Goal: Check status: Check status

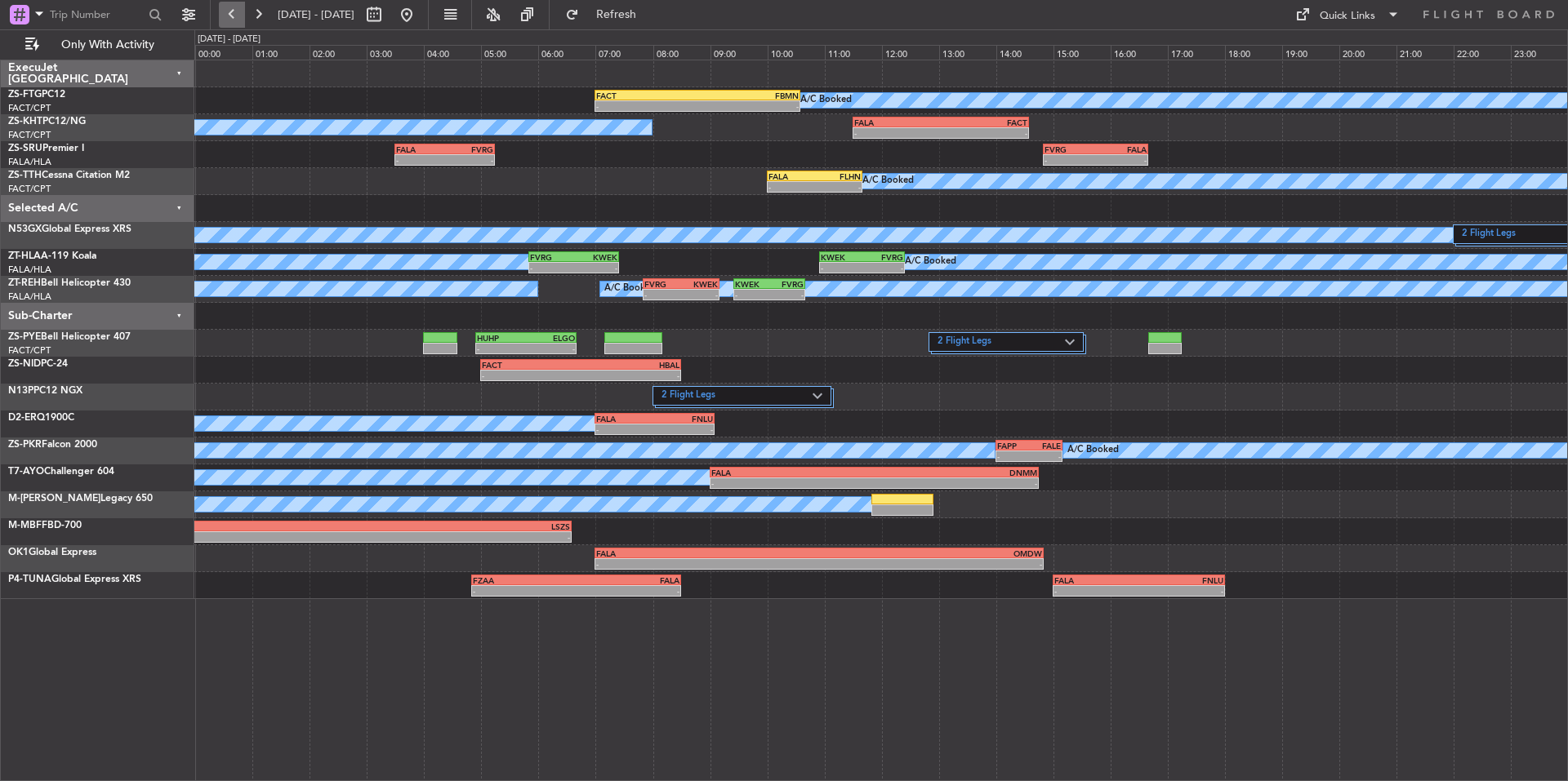
click at [226, 8] on button at bounding box center [232, 15] width 26 height 26
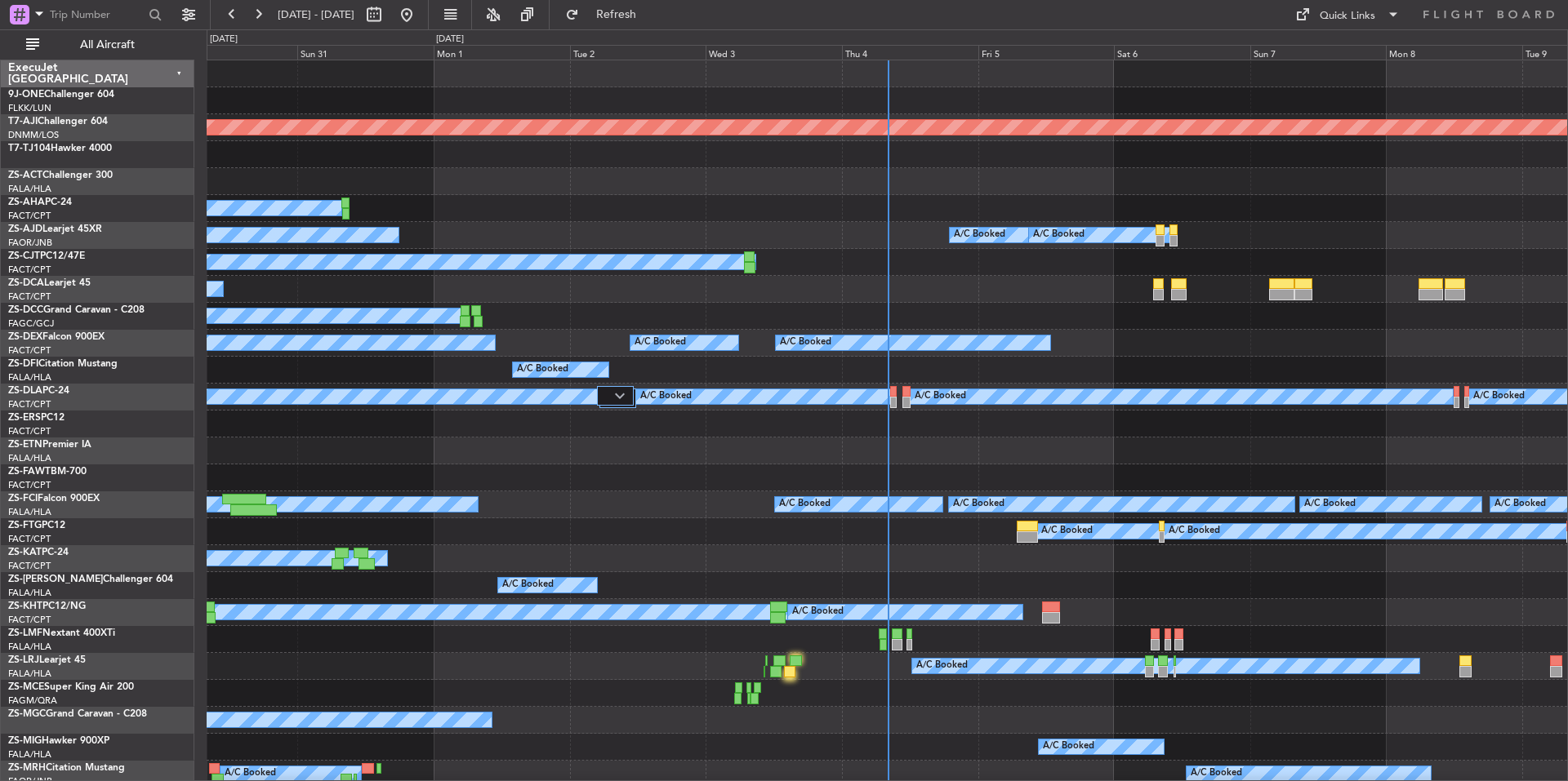
click at [941, 53] on div "Thu 4" at bounding box center [910, 52] width 136 height 15
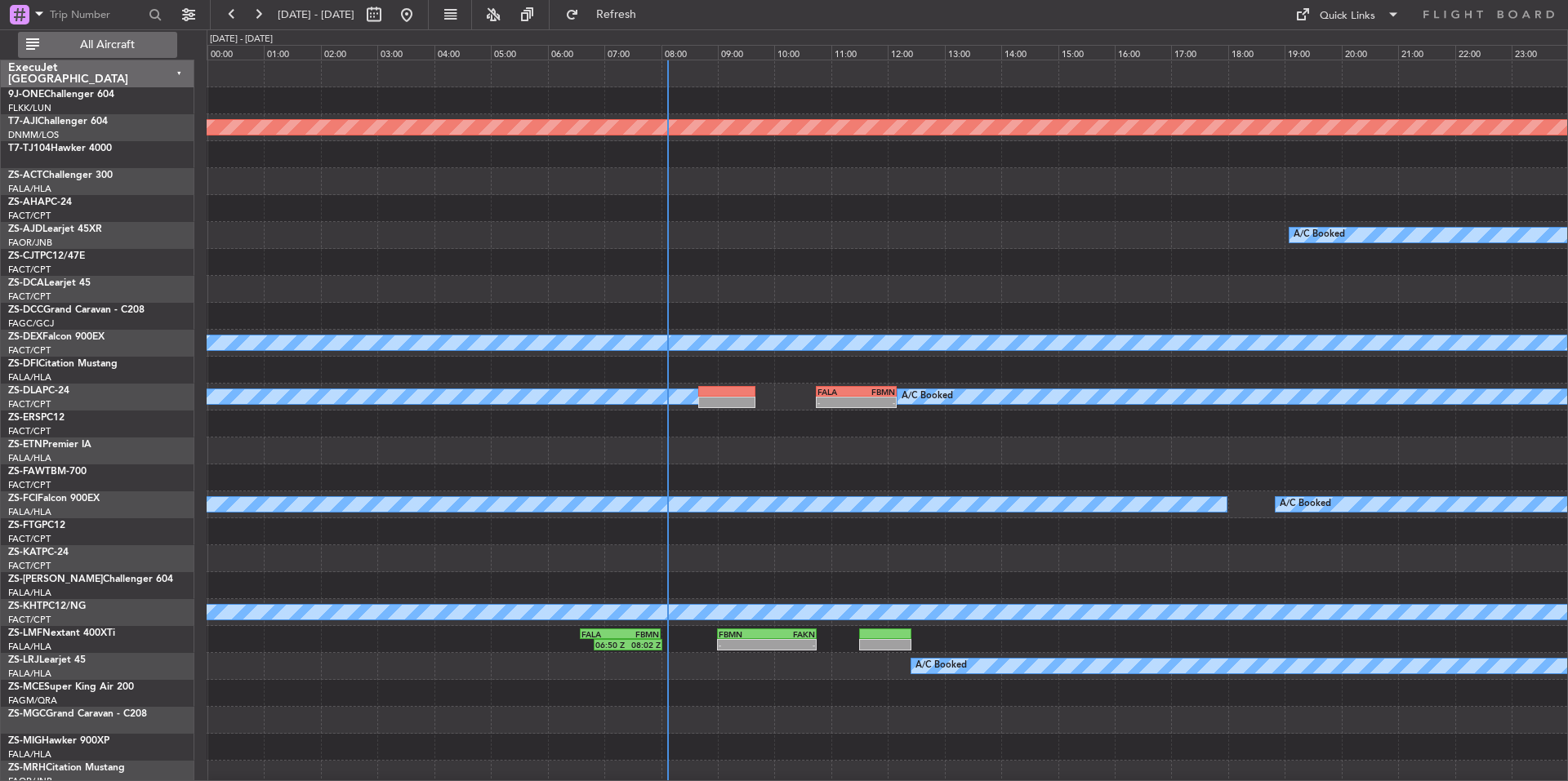
click at [98, 43] on span "All Aircraft" at bounding box center [107, 44] width 130 height 11
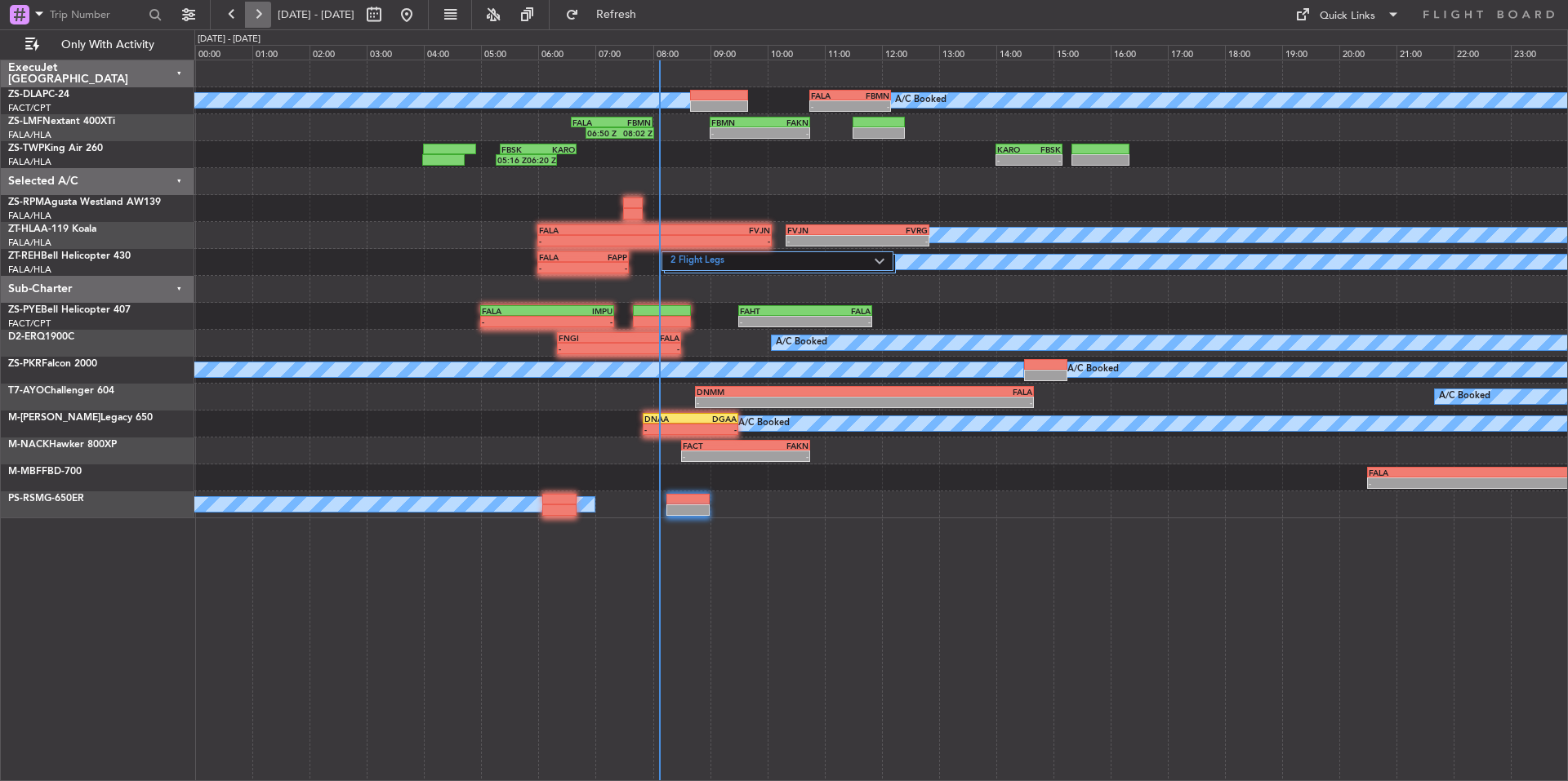
click at [248, 9] on button at bounding box center [258, 15] width 26 height 26
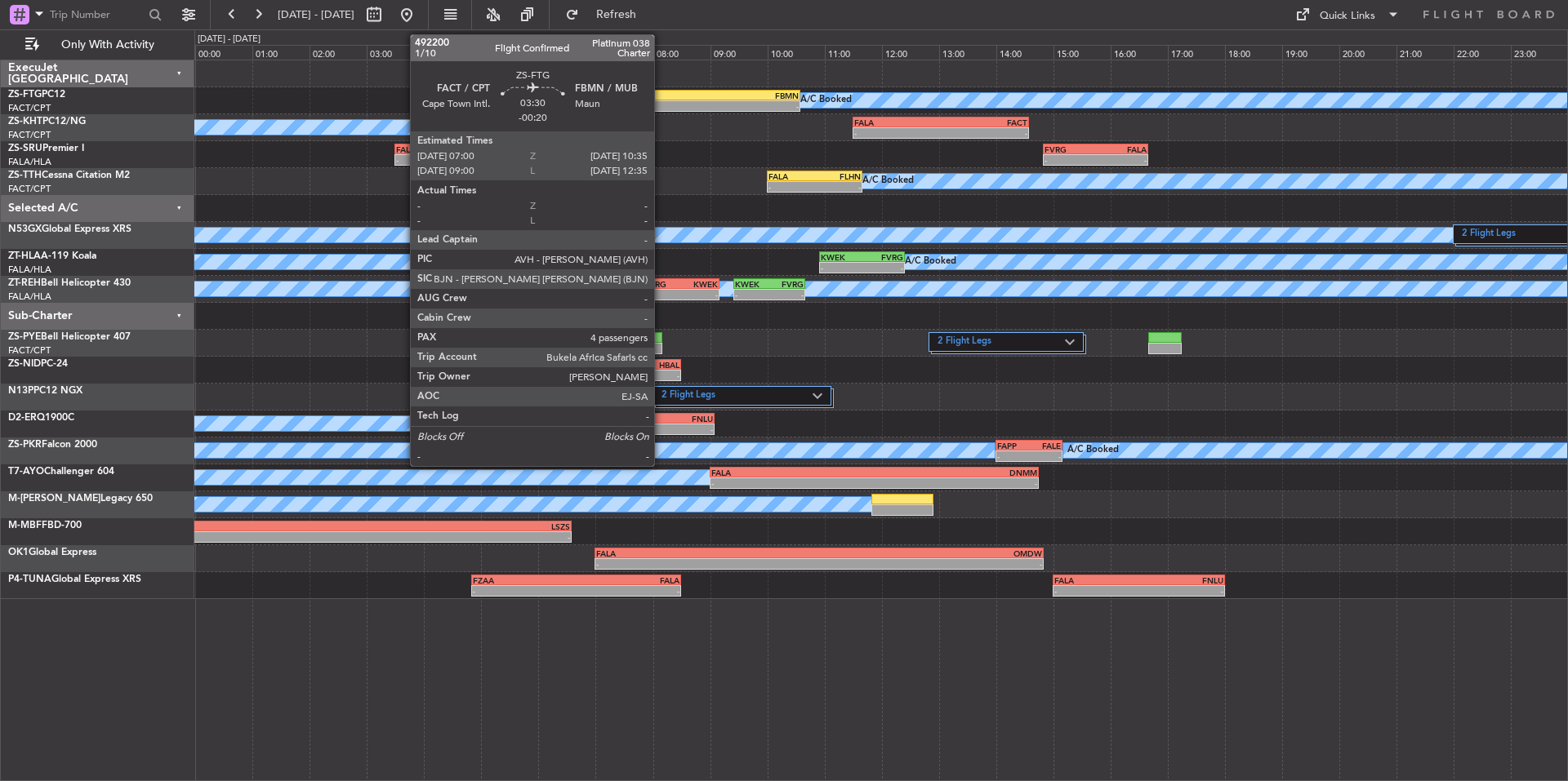
click at [661, 90] on div "FACT 07:00 Z FBMN 10:35 Z" at bounding box center [698, 95] width 205 height 11
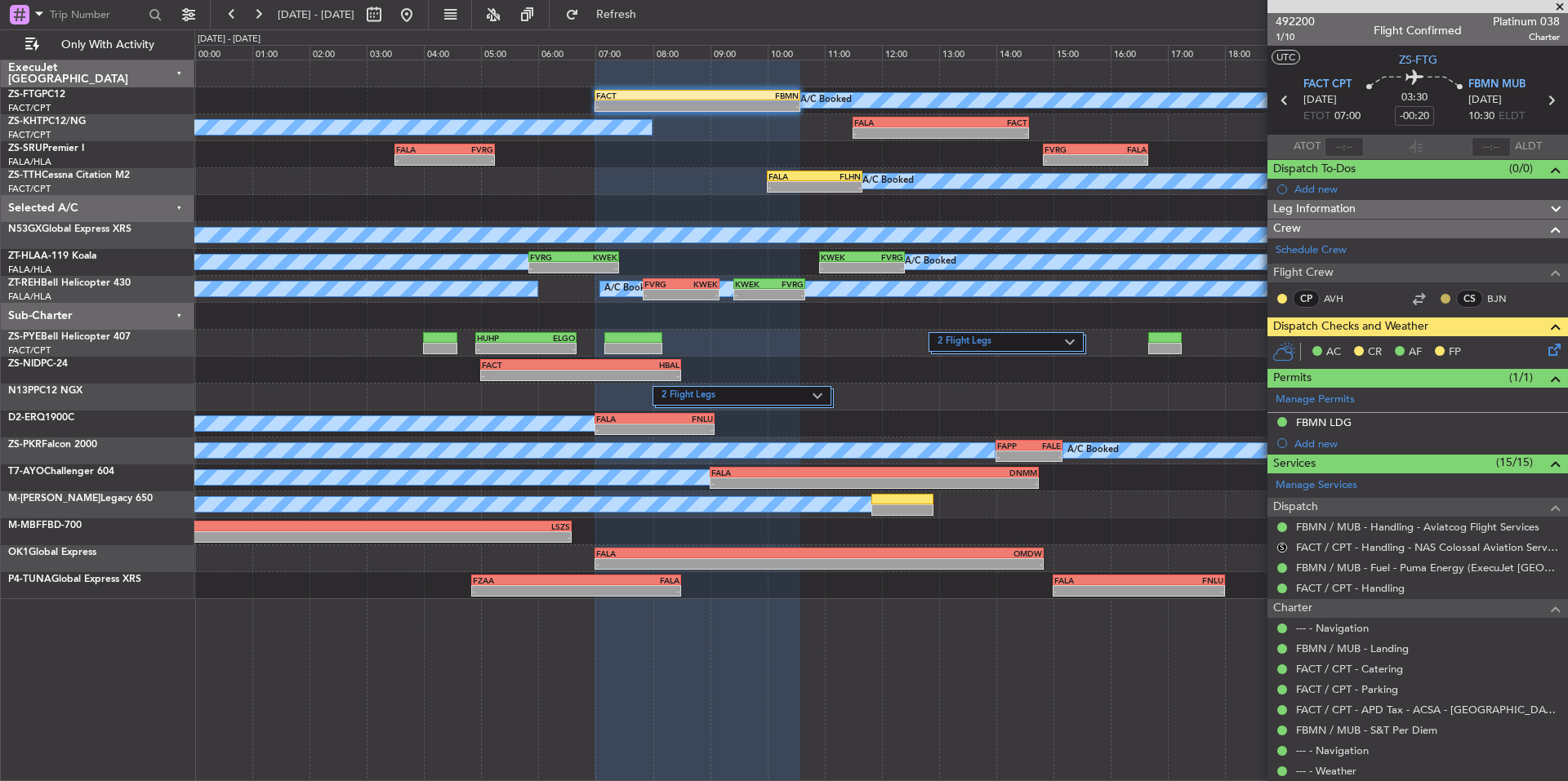
click at [1441, 295] on button at bounding box center [1445, 299] width 9 height 9
click at [1459, 352] on span "Acknowledged" at bounding box center [1437, 346] width 72 height 16
click at [1282, 294] on button at bounding box center [1281, 299] width 9 height 9
click at [1267, 343] on span "Acknowledged" at bounding box center [1286, 346] width 72 height 16
click at [1562, 3] on span at bounding box center [1559, 7] width 16 height 15
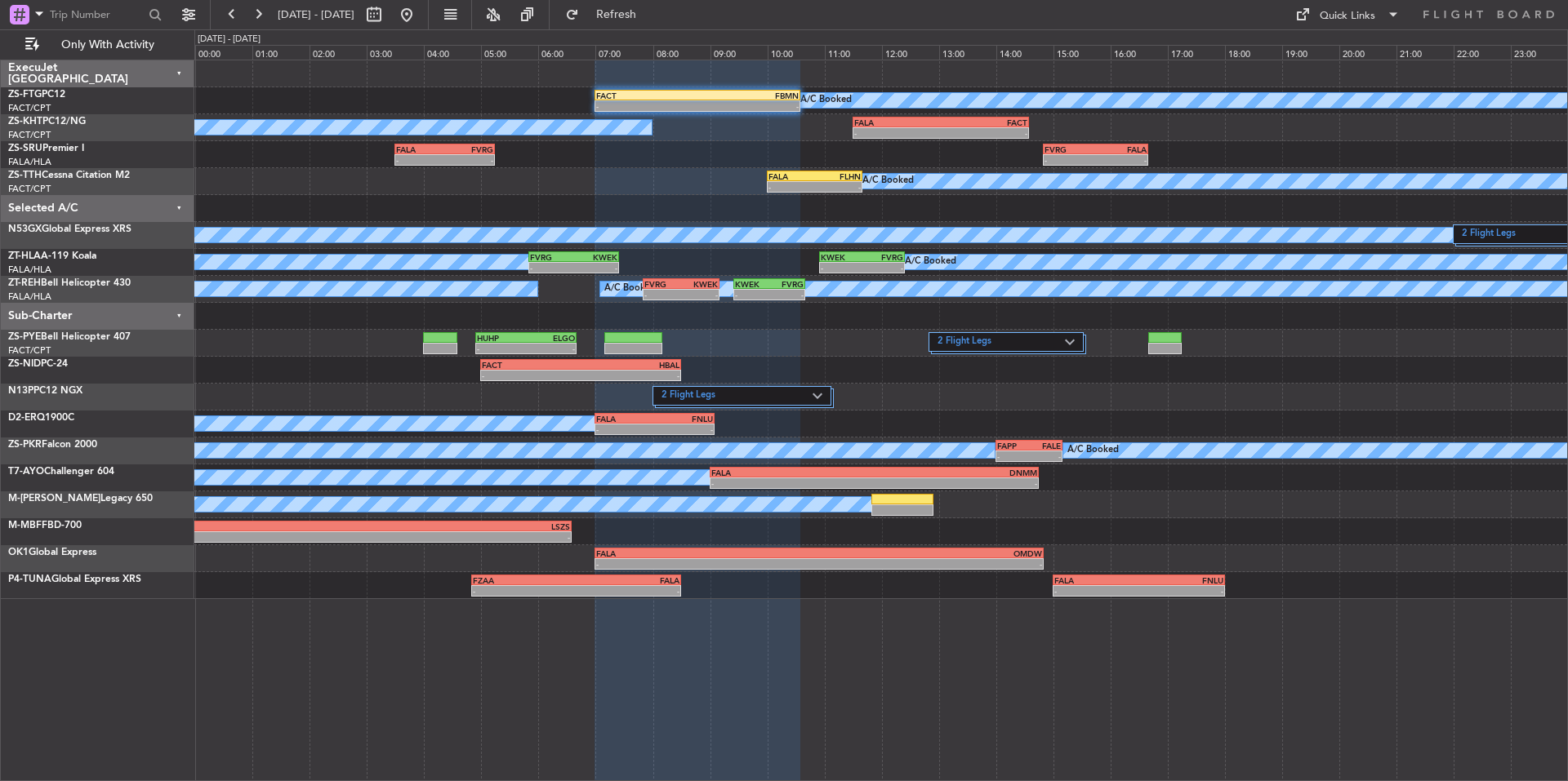
type input "0"
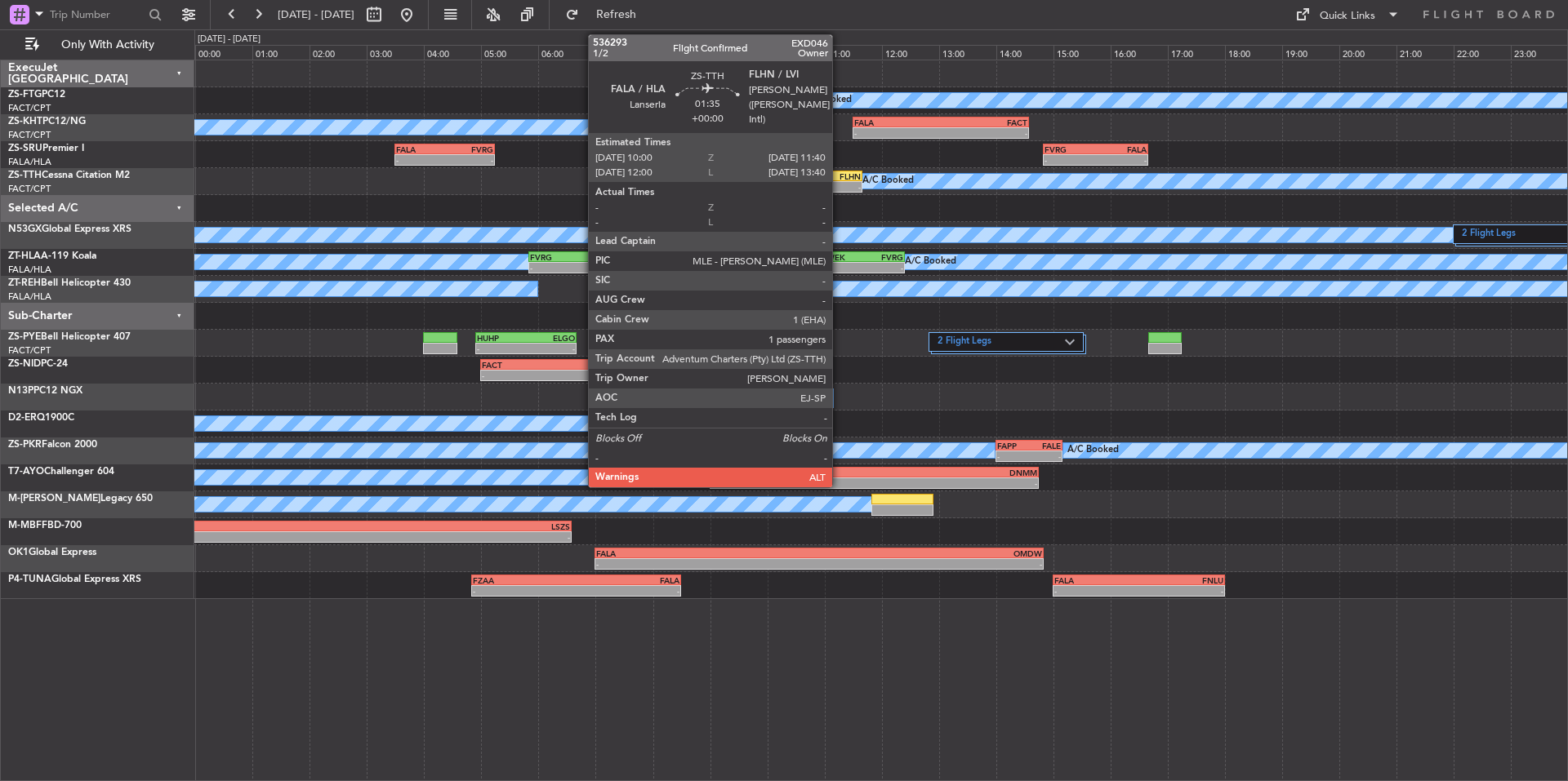
click at [839, 186] on div "-" at bounding box center [838, 186] width 47 height 9
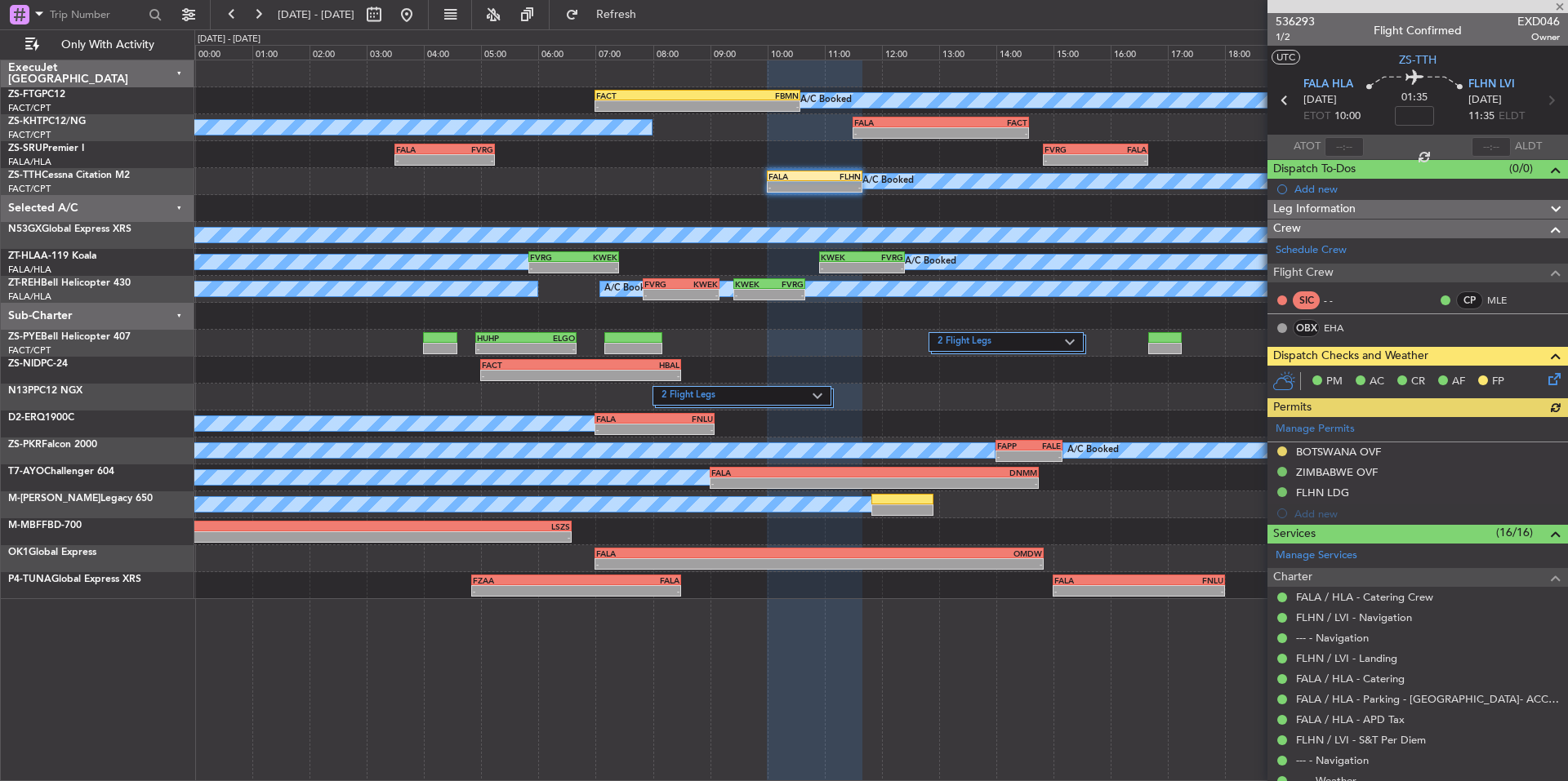
click at [1547, 371] on icon at bounding box center [1552, 376] width 13 height 13
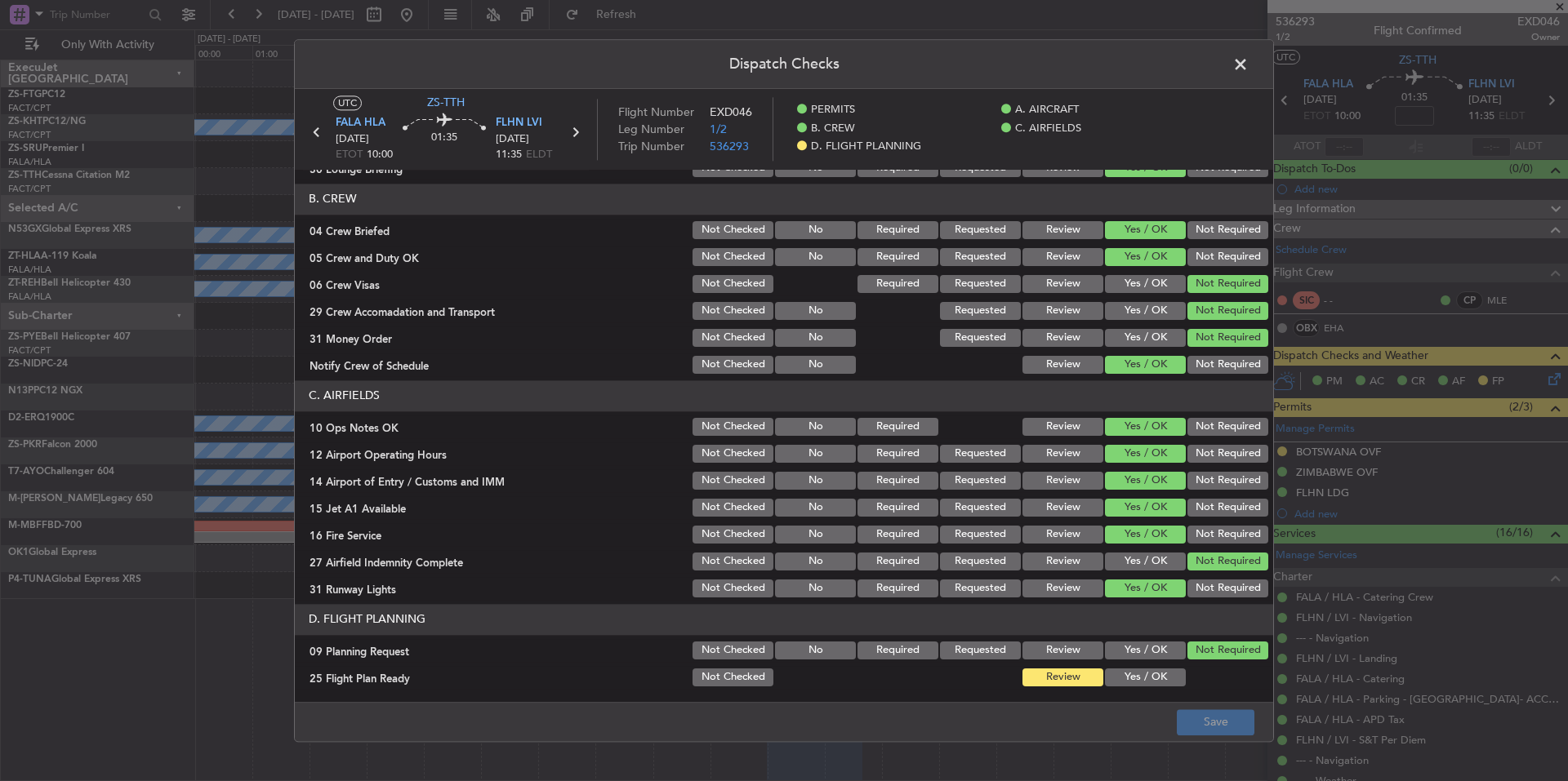
scroll to position [192, 0]
click at [1157, 656] on button "Yes / OK" at bounding box center [1146, 649] width 81 height 18
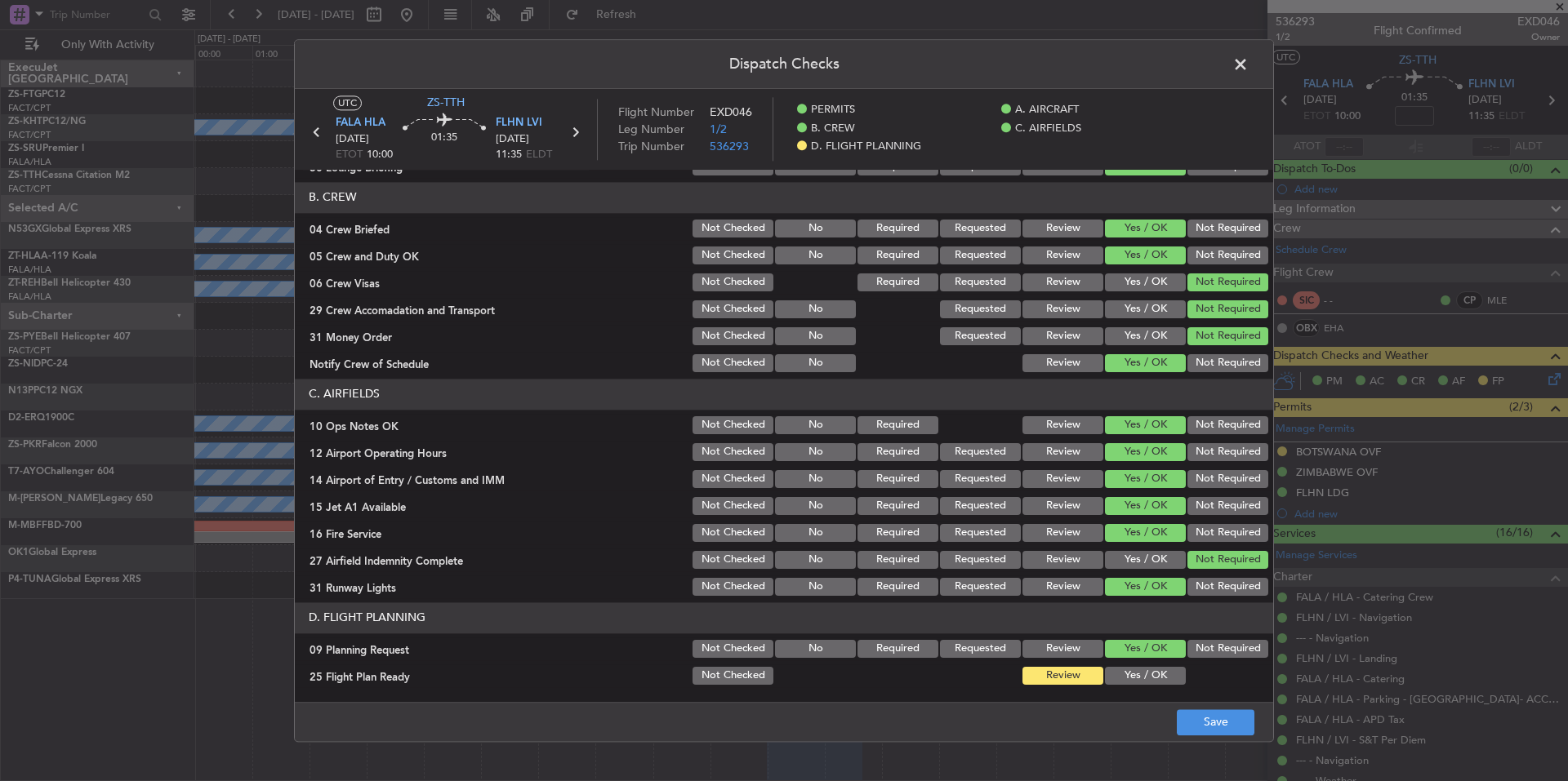
click at [1159, 683] on button "Yes / OK" at bounding box center [1146, 676] width 81 height 18
click at [1226, 740] on footer "Save" at bounding box center [783, 721] width 978 height 39
click at [1225, 727] on button "Save" at bounding box center [1216, 722] width 78 height 26
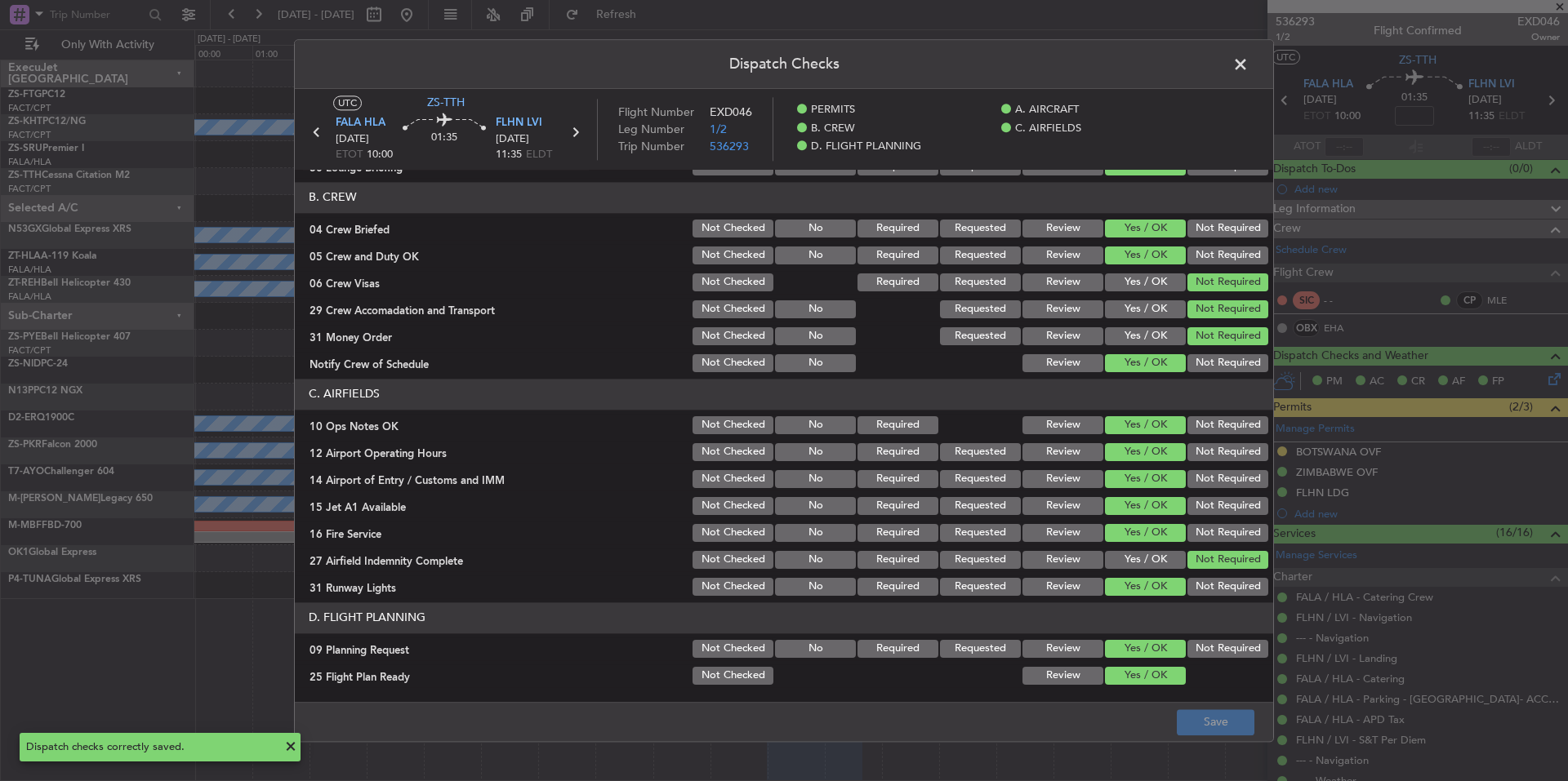
click at [1249, 63] on span at bounding box center [1249, 69] width 0 height 33
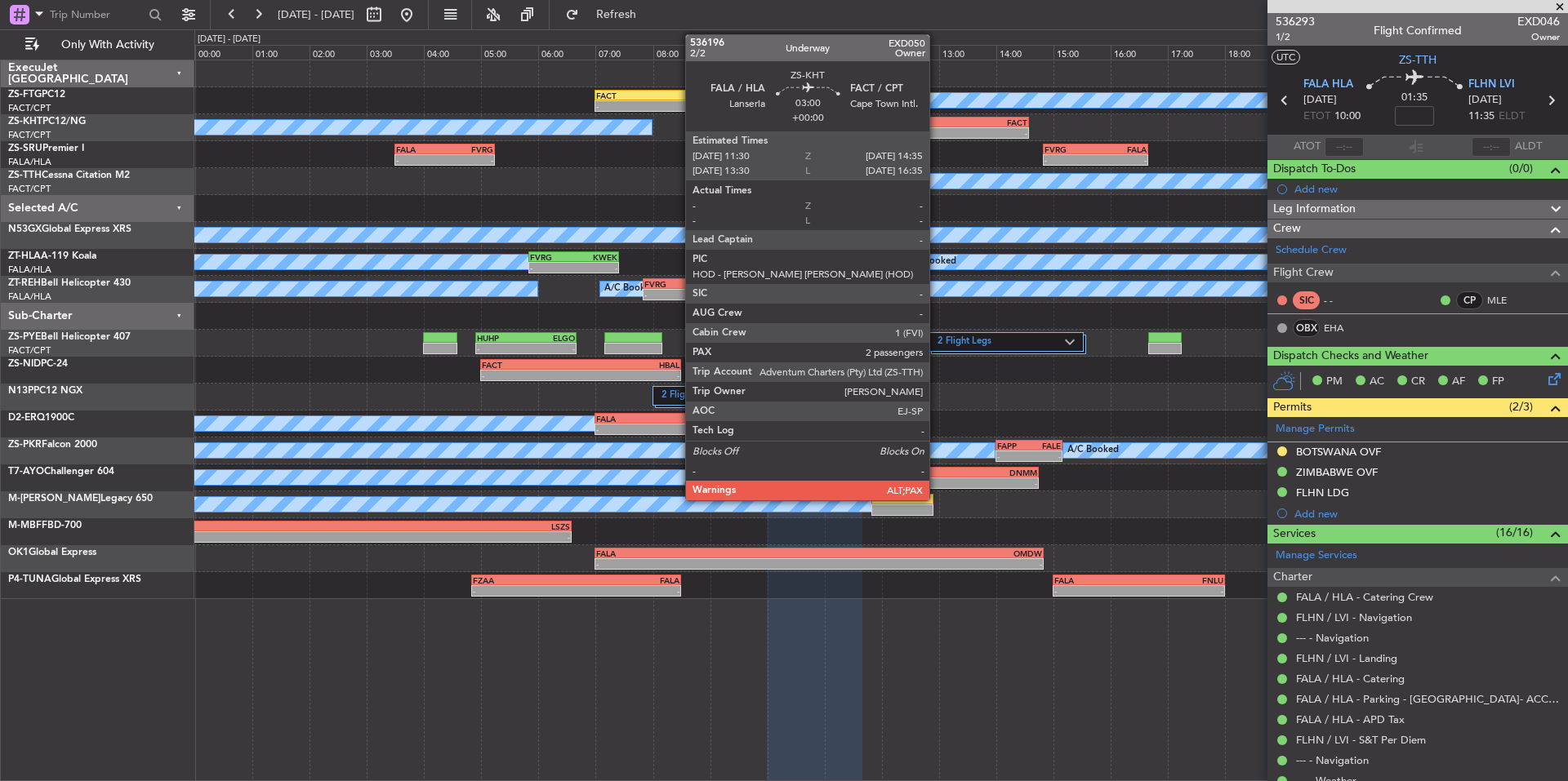
click at [937, 117] on div "FALA" at bounding box center [897, 122] width 86 height 9
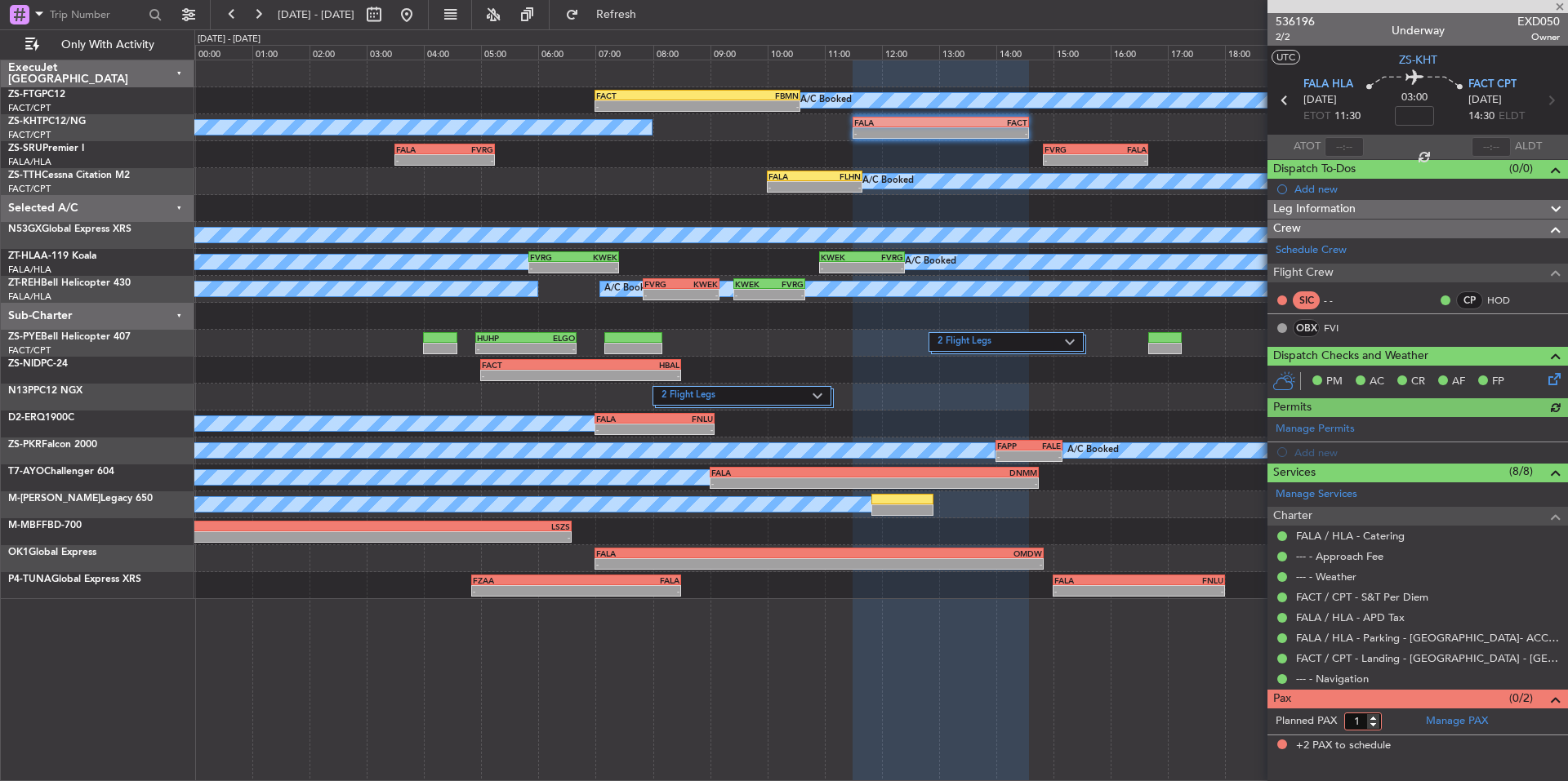
click at [1375, 723] on input "1" at bounding box center [1363, 721] width 38 height 18
type input "0"
click at [1375, 723] on input "0" at bounding box center [1363, 721] width 38 height 18
click at [1384, 720] on form "Planned PAX 0" at bounding box center [1343, 721] width 150 height 26
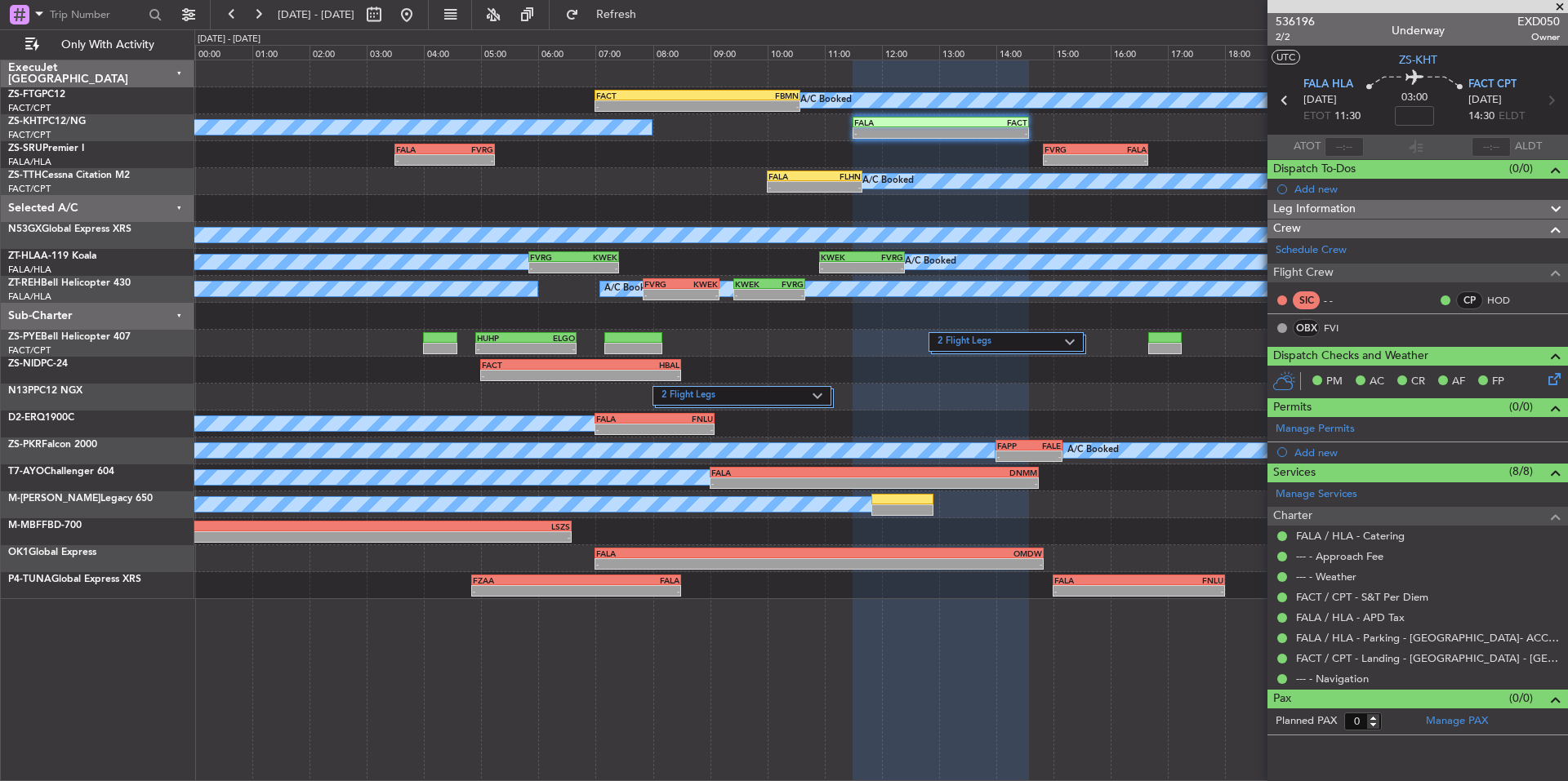
click at [1558, 6] on span at bounding box center [1559, 7] width 16 height 15
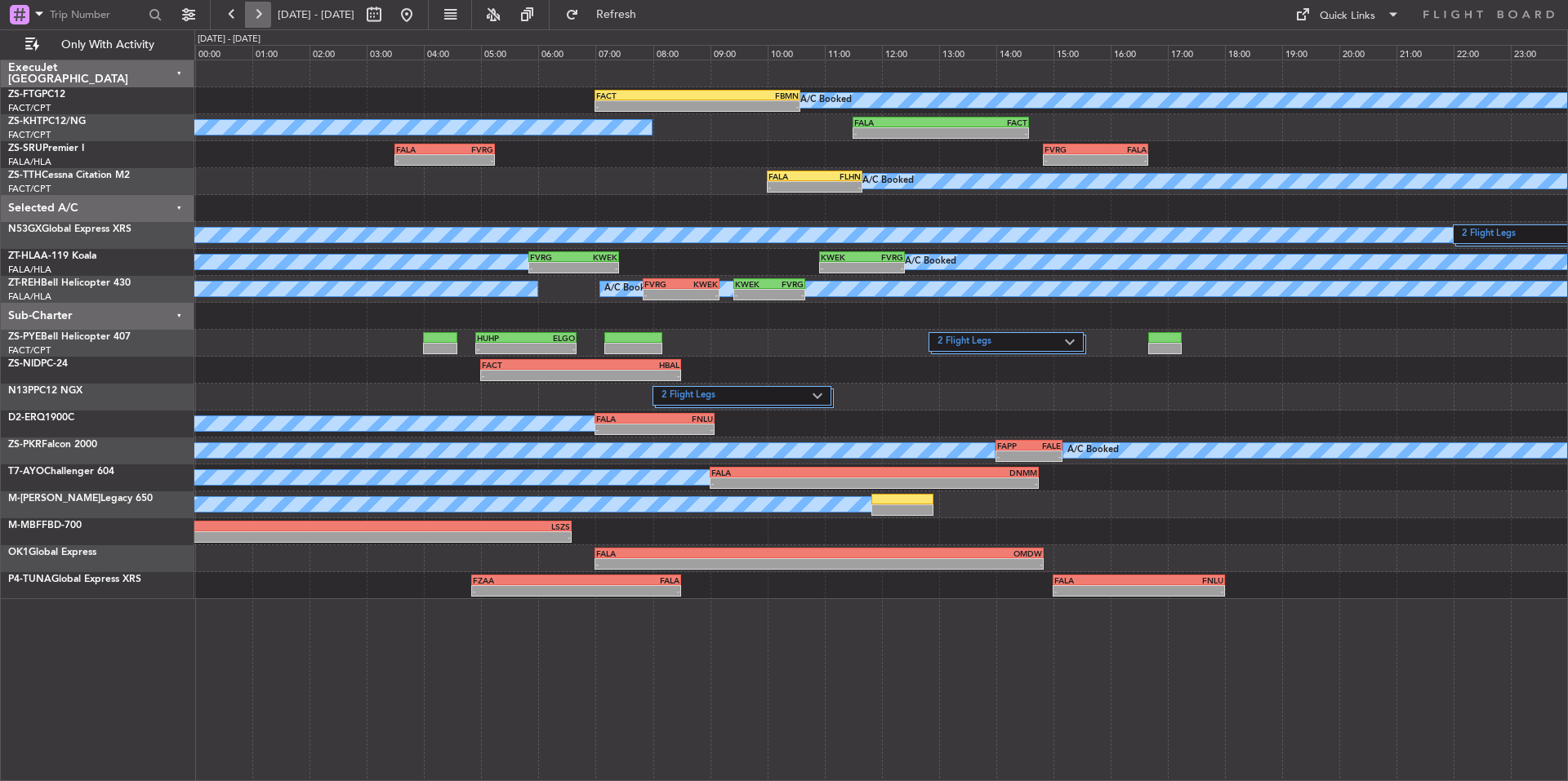
click at [261, 21] on button at bounding box center [258, 15] width 26 height 26
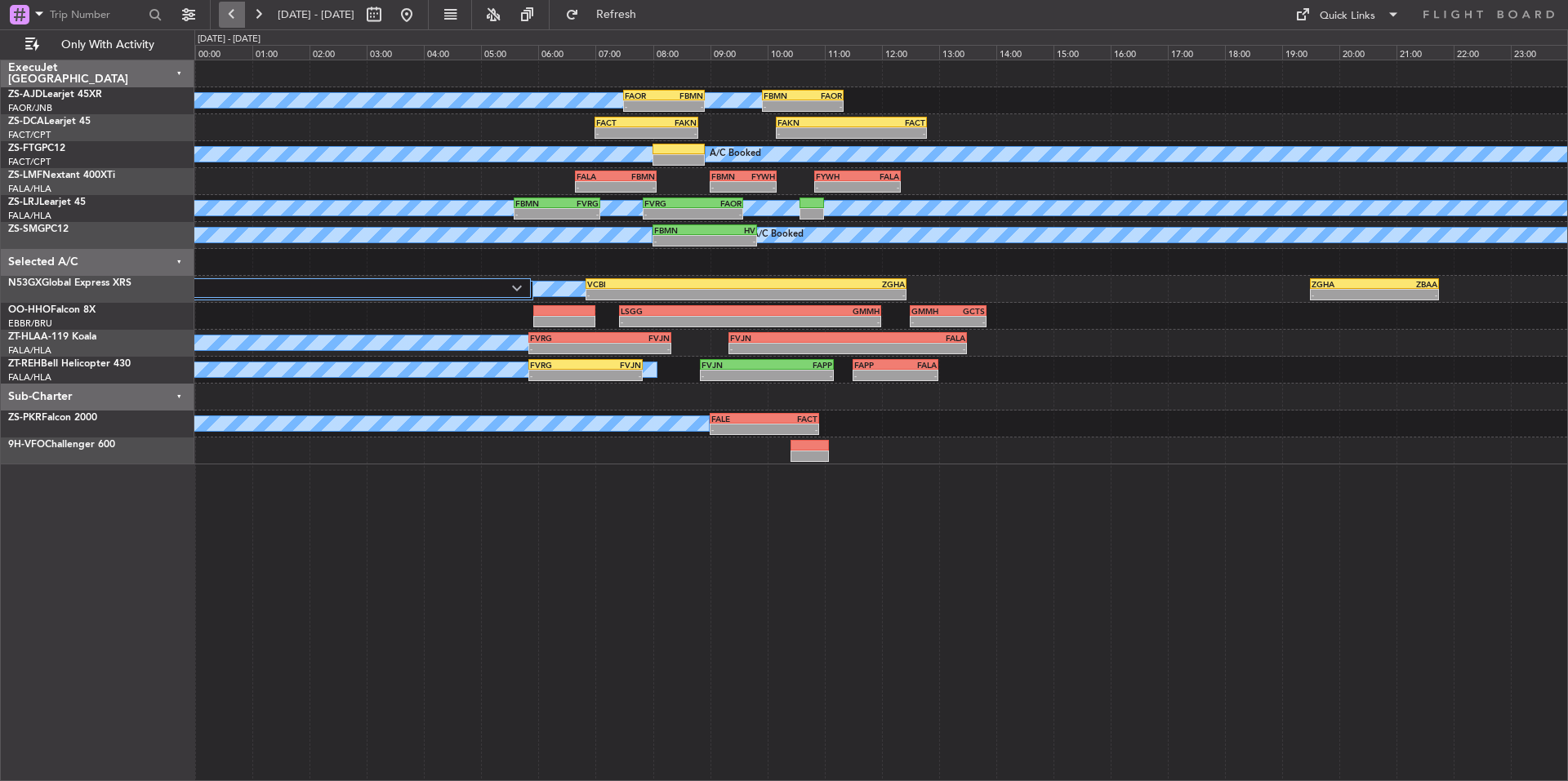
click at [239, 12] on button at bounding box center [232, 15] width 26 height 26
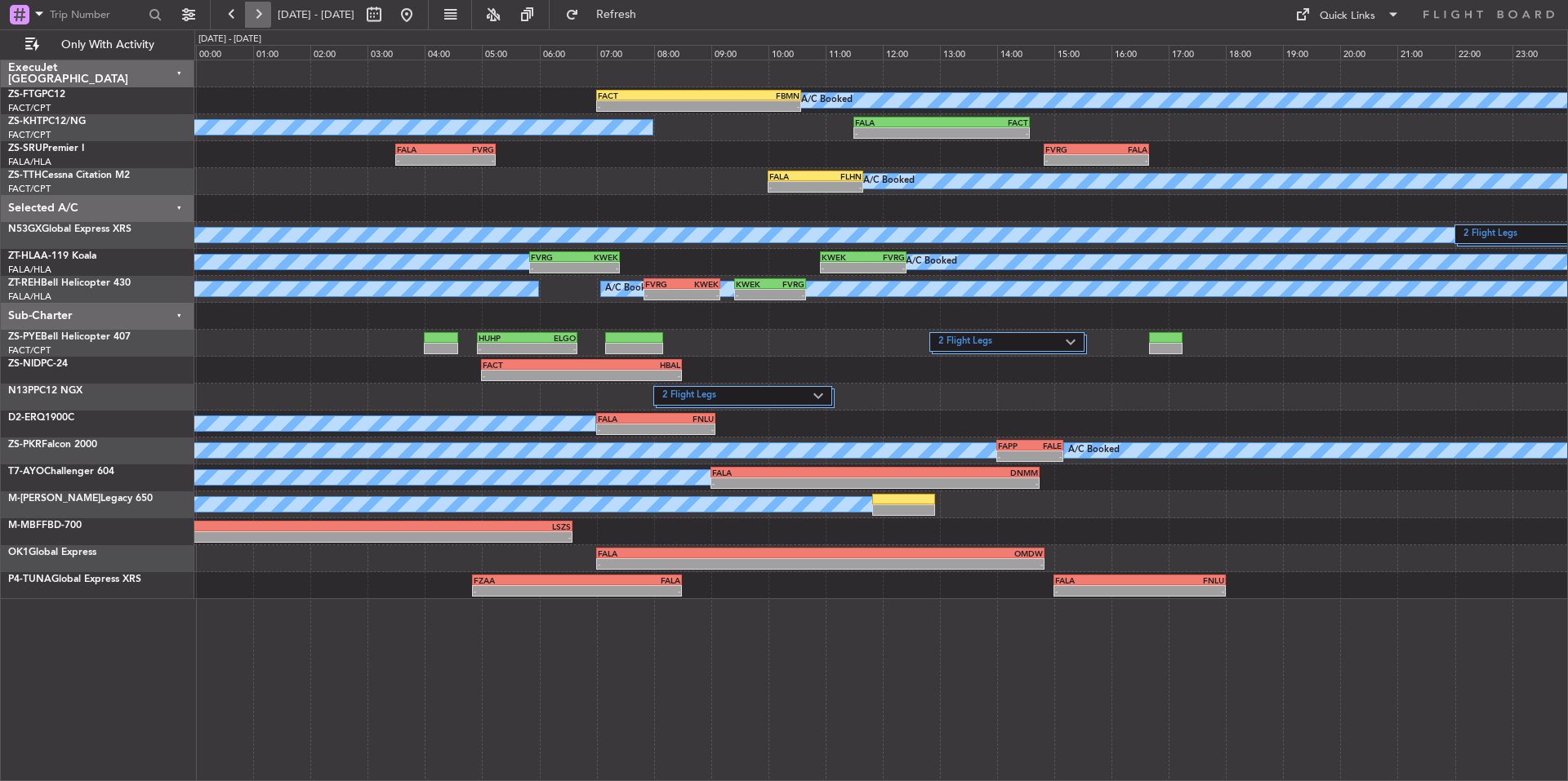
click at [264, 6] on button at bounding box center [258, 15] width 26 height 26
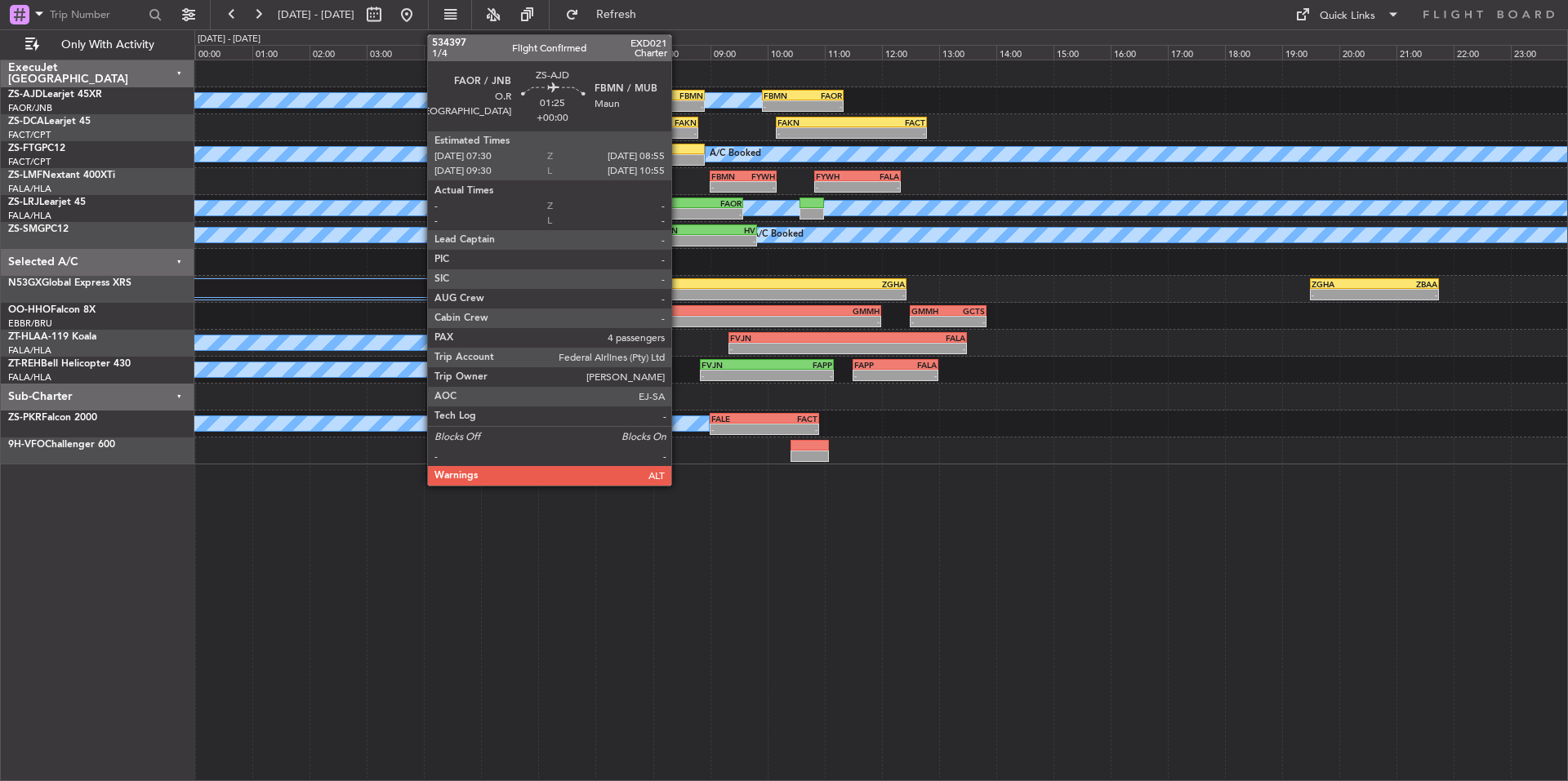
click at [679, 96] on div "FBMN" at bounding box center [683, 95] width 39 height 9
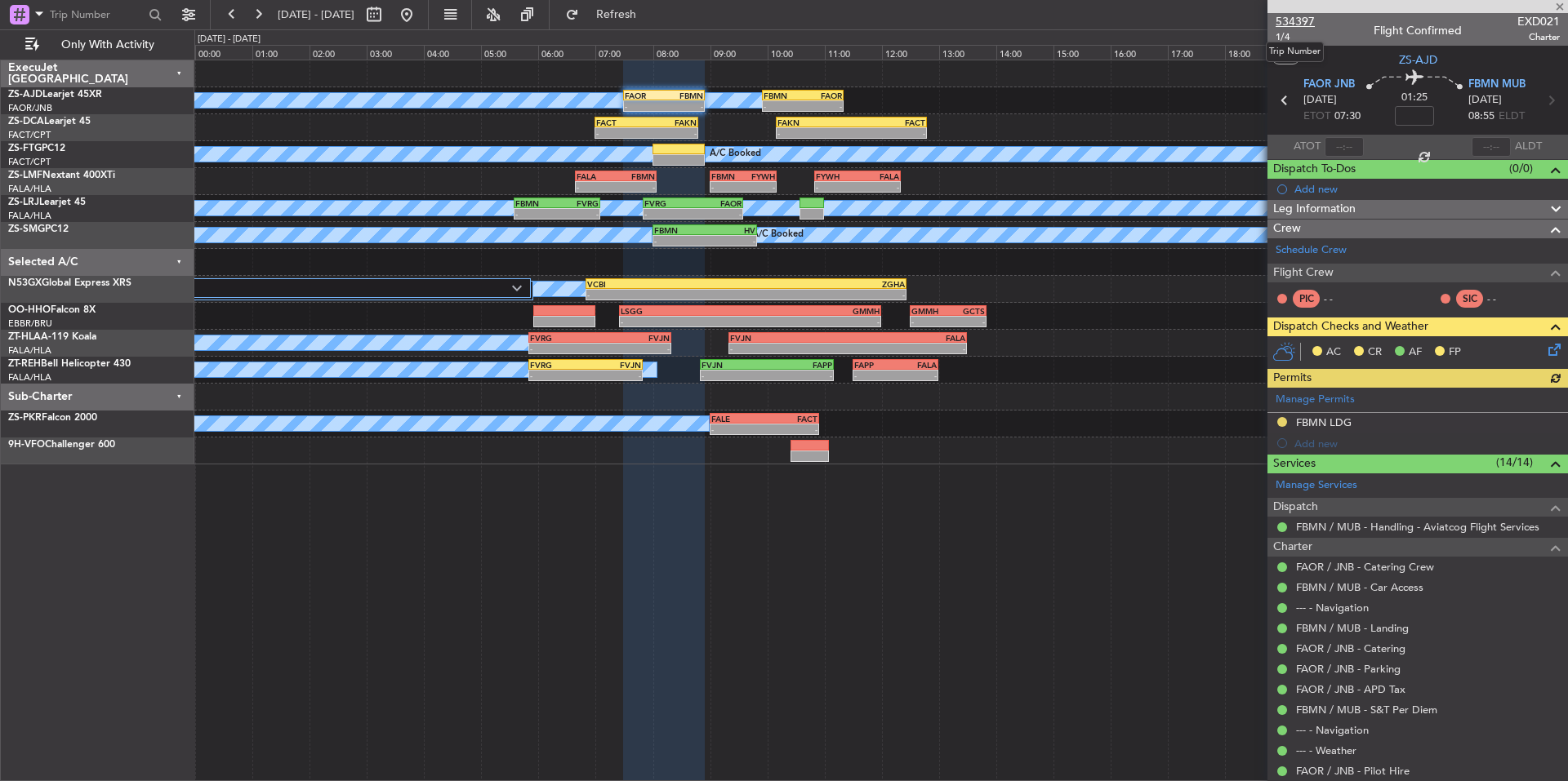
click at [1299, 20] on span "534397" at bounding box center [1295, 22] width 39 height 17
click at [254, 12] on button at bounding box center [258, 15] width 26 height 26
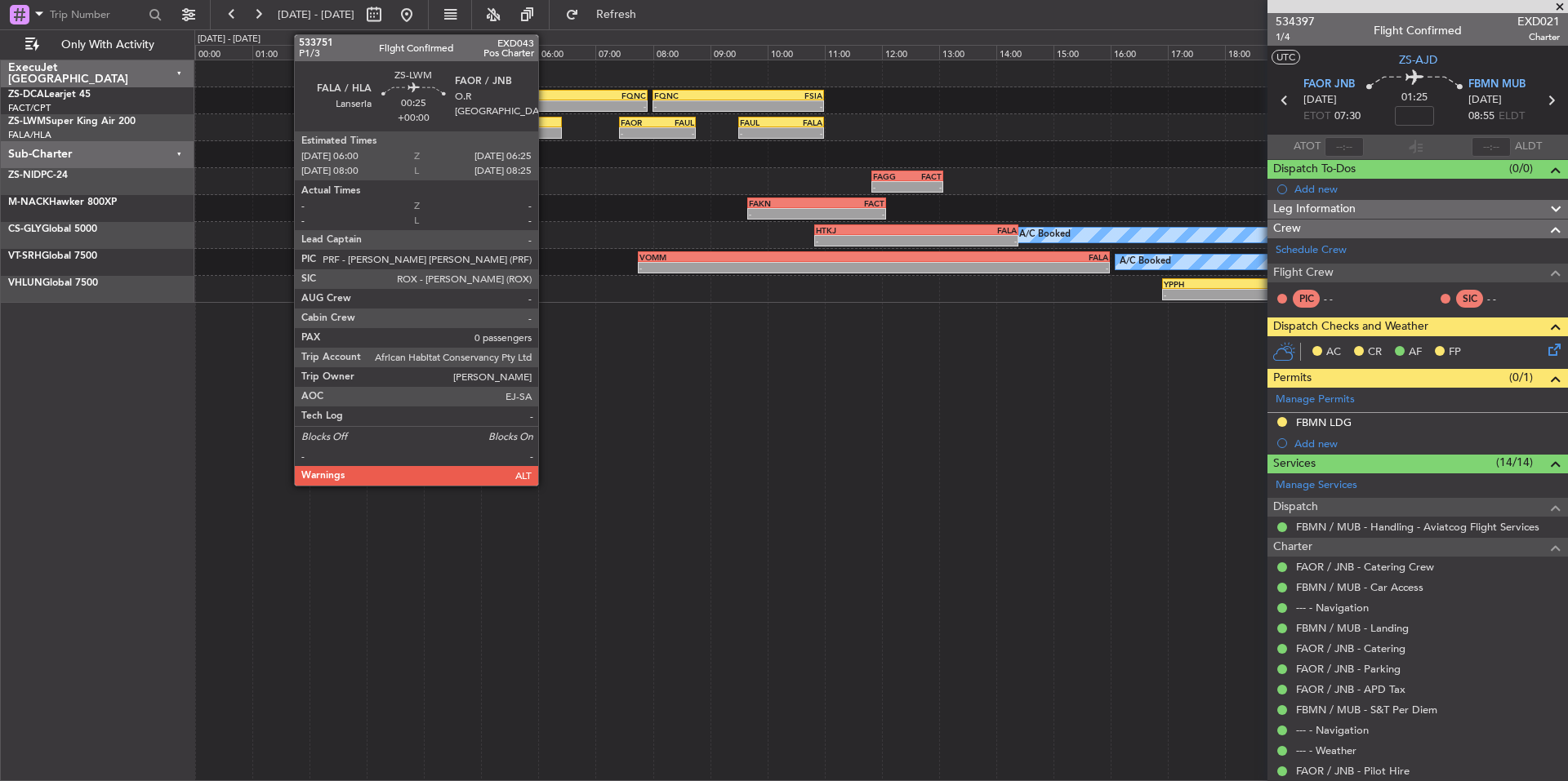
click at [546, 132] on div at bounding box center [549, 133] width 24 height 11
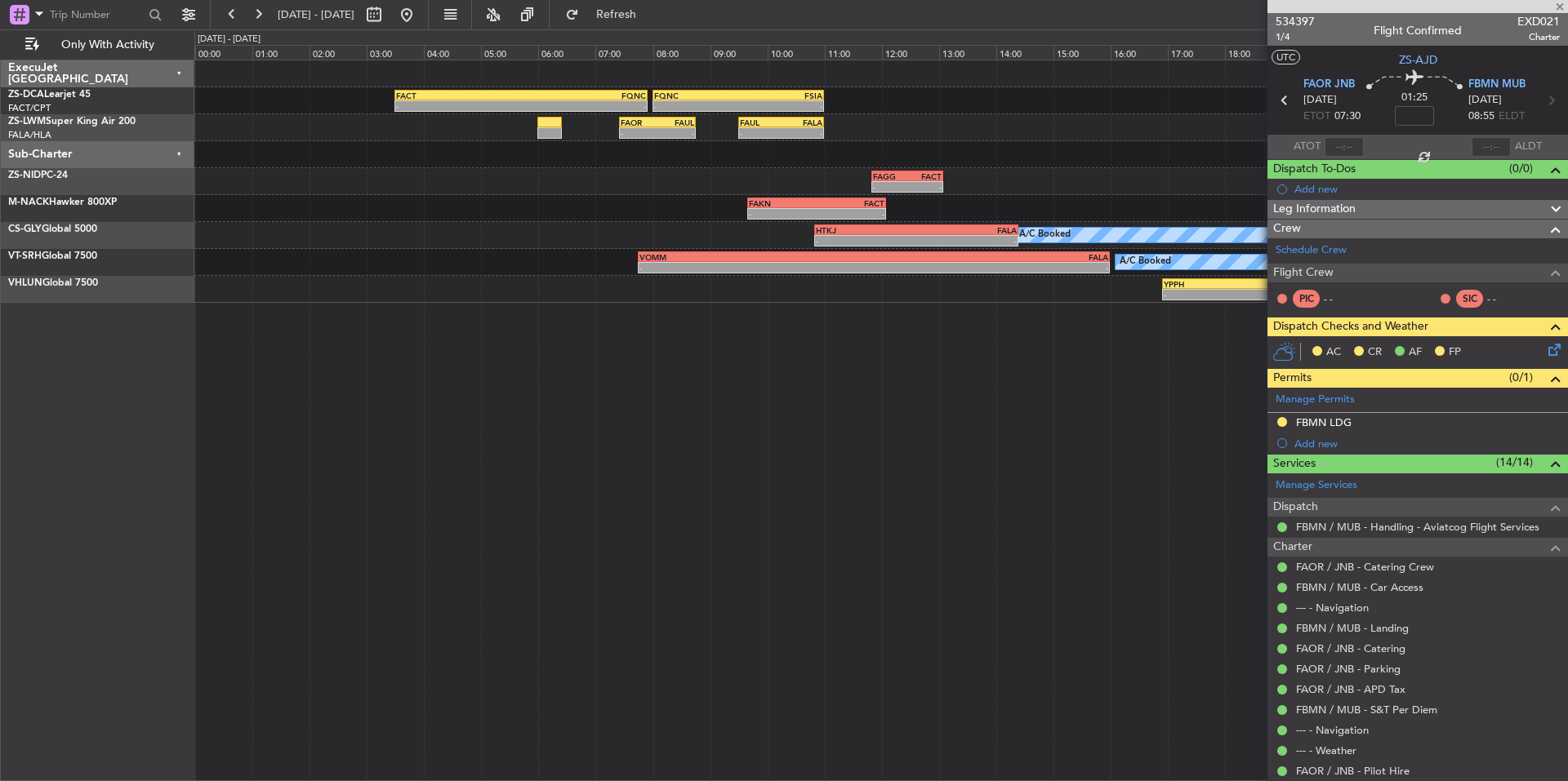
type input "0"
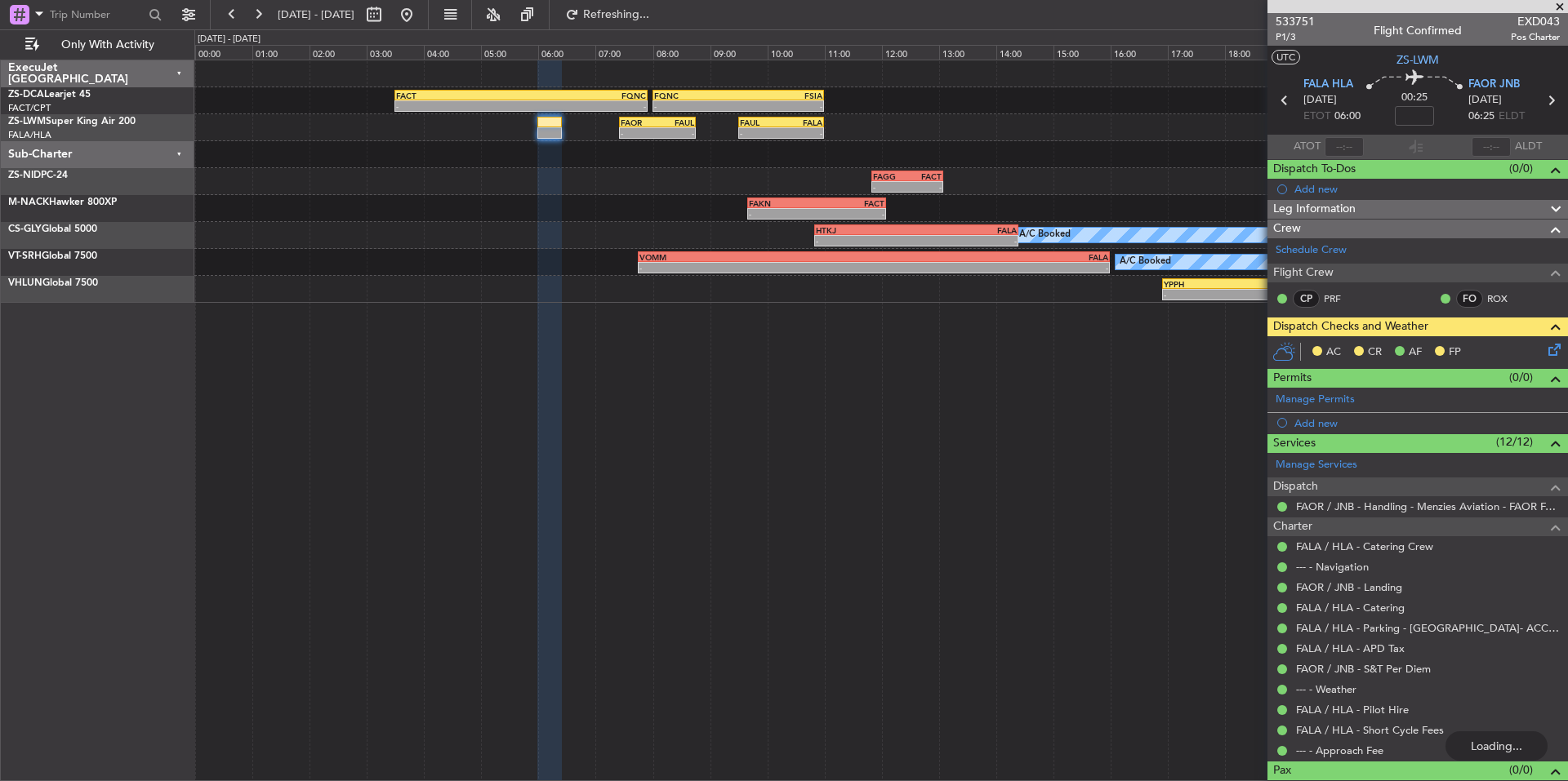
click at [113, 769] on div "ExecuJet [GEOGRAPHIC_DATA] ZS-DCA Learjet 45 FACT/CPT [GEOGRAPHIC_DATA] Intl. Z…" at bounding box center [98, 420] width 193 height 721
